Goal: Task Accomplishment & Management: Use online tool/utility

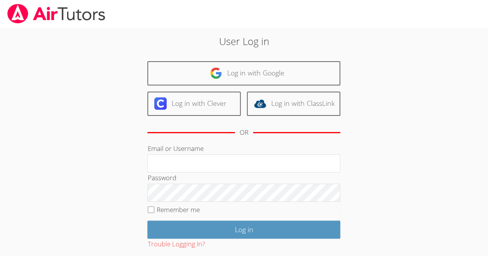
click at [258, 46] on h2 "User Log in" at bounding box center [243, 41] width 263 height 15
click at [243, 43] on h2 "User Log in" at bounding box center [243, 41] width 263 height 15
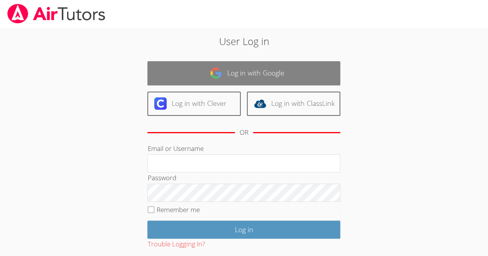
click at [268, 66] on link "Log in with Google" at bounding box center [243, 73] width 193 height 24
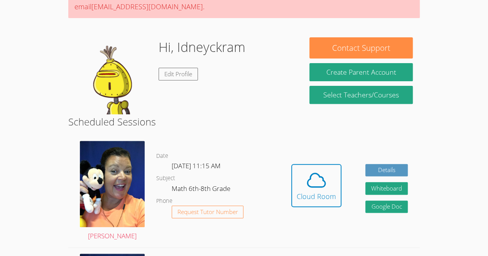
scroll to position [99, 0]
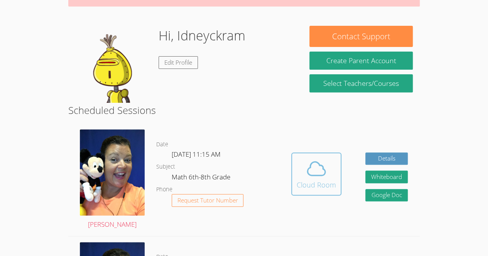
click at [313, 172] on icon at bounding box center [316, 169] width 22 height 22
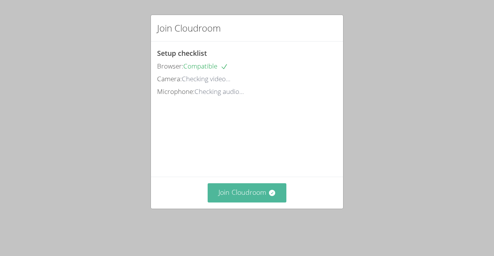
click at [258, 202] on button "Join Cloudroom" at bounding box center [246, 193] width 79 height 19
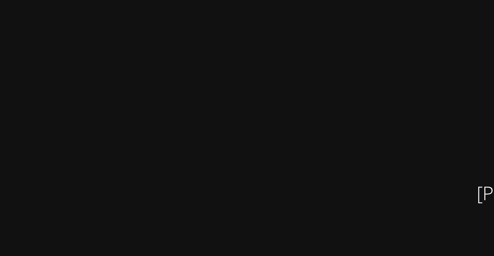
scroll to position [22, 0]
click at [159, 93] on video at bounding box center [121, 125] width 116 height 132
click at [167, 91] on video at bounding box center [121, 125] width 116 height 132
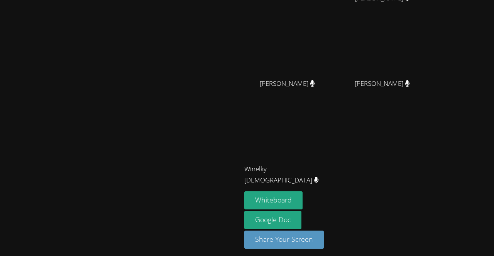
scroll to position [67, 0]
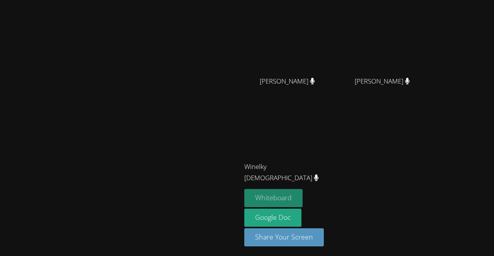
click at [302, 201] on button "Whiteboard" at bounding box center [273, 198] width 58 height 18
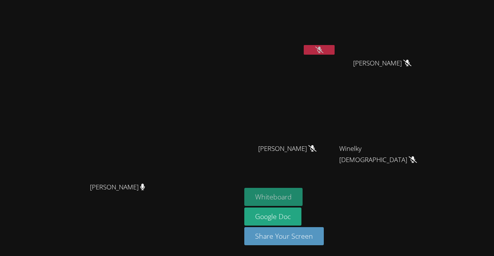
scroll to position [0, 0]
click at [302, 194] on button "Whiteboard" at bounding box center [273, 197] width 58 height 18
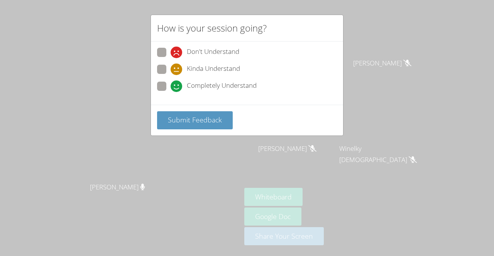
click at [170, 92] on span at bounding box center [170, 92] width 0 height 0
click at [170, 84] on input "Completely Understand" at bounding box center [173, 85] width 7 height 7
radio input "true"
click at [170, 75] on span at bounding box center [170, 75] width 0 height 0
click at [170, 70] on input "Kinda Understand" at bounding box center [173, 68] width 7 height 7
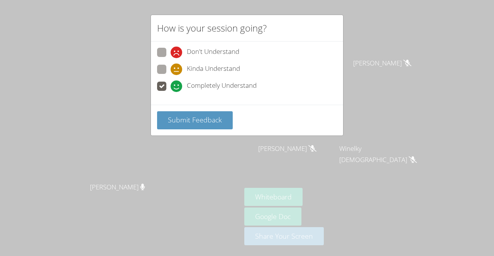
radio input "true"
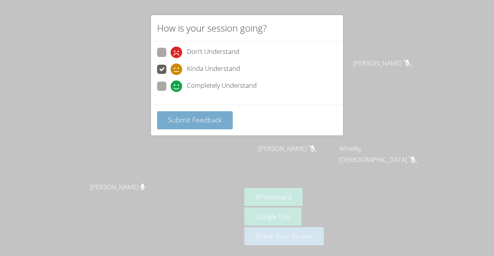
click at [188, 113] on button "Submit Feedback" at bounding box center [195, 120] width 76 height 18
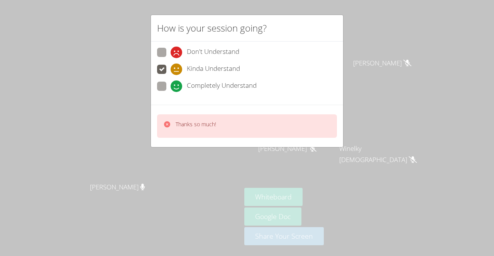
click at [184, 123] on p "Thanks so much!" at bounding box center [195, 125] width 40 height 8
click at [166, 121] on icon at bounding box center [167, 124] width 6 height 6
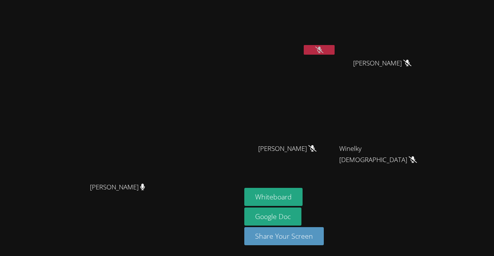
drag, startPoint x: 166, startPoint y: 121, endPoint x: 119, endPoint y: 121, distance: 47.1
click at [119, 121] on video at bounding box center [121, 113] width 116 height 132
click at [492, 242] on div "Peggy Koutas Peggy Koutas Idneyckram Pierre Marvens Laloi Marvens Laloi Delfio …" at bounding box center [247, 128] width 494 height 256
